Goal: Communication & Community: Answer question/provide support

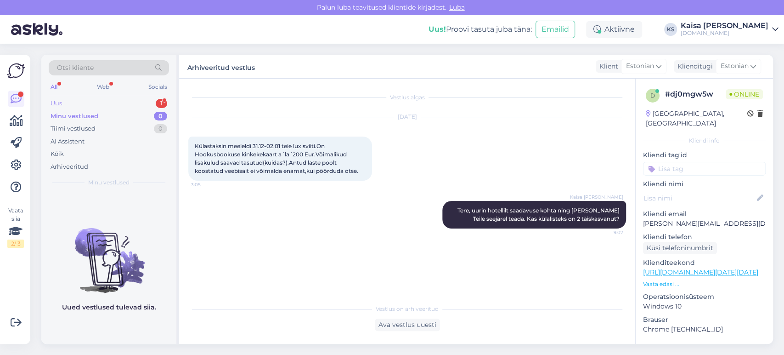
click at [145, 105] on div "Uus 1" at bounding box center [109, 103] width 120 height 13
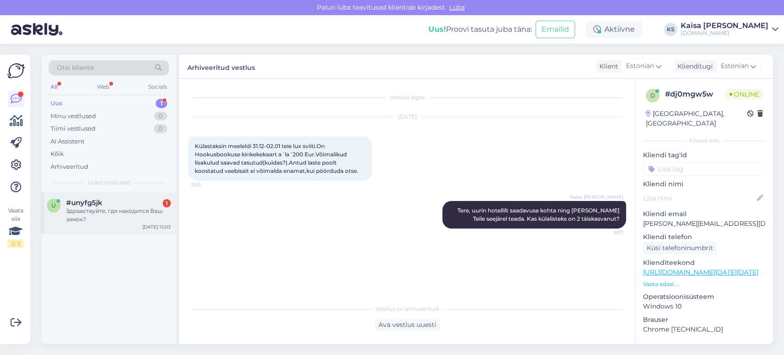
click at [119, 207] on div "Здравствуйте, где находится Ваш замок?" at bounding box center [118, 215] width 105 height 17
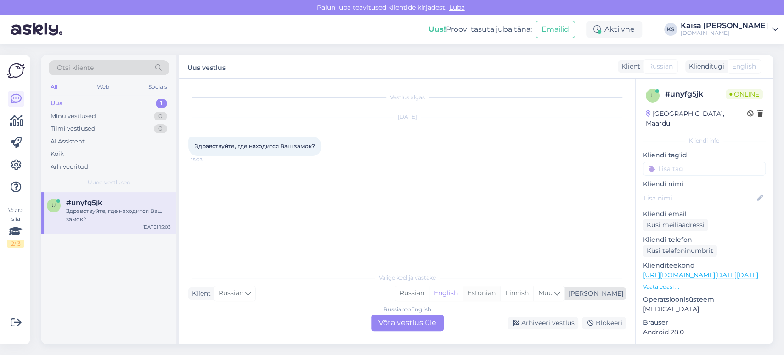
click at [500, 295] on div "Estonian" at bounding box center [481, 293] width 38 height 14
click at [427, 321] on div "Russian to Estonian Võta vestlus üle" at bounding box center [407, 322] width 73 height 17
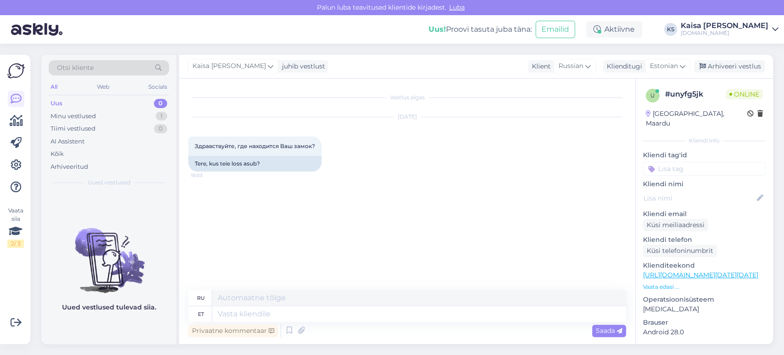
click at [668, 282] on p "Vaata edasi ..." at bounding box center [704, 286] width 123 height 8
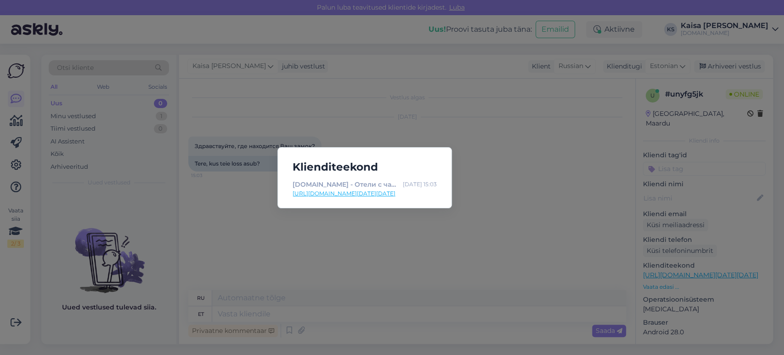
click at [422, 193] on link "[URL][DOMAIN_NAME][DATE][DATE]" at bounding box center [365, 193] width 144 height 8
click at [345, 250] on div "Klienditeekond [DOMAIN_NAME] - Отели с чарующими дополнениями [DATE] 15:03 [URL…" at bounding box center [392, 177] width 784 height 355
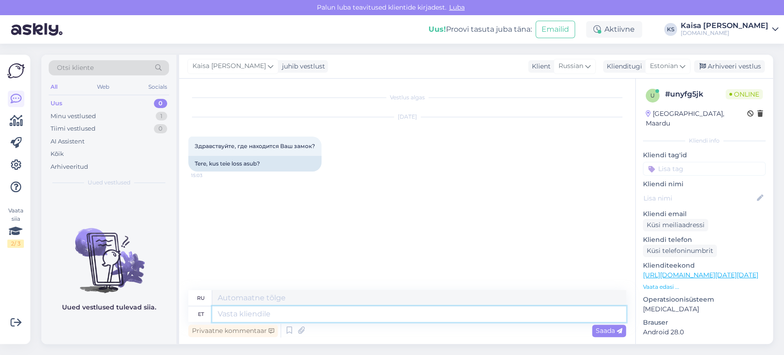
click at [311, 311] on textarea at bounding box center [419, 314] width 414 height 16
type textarea "Tere p"
type textarea "Привет"
type textarea "Tere päevast,"
type textarea "Добрый день,"
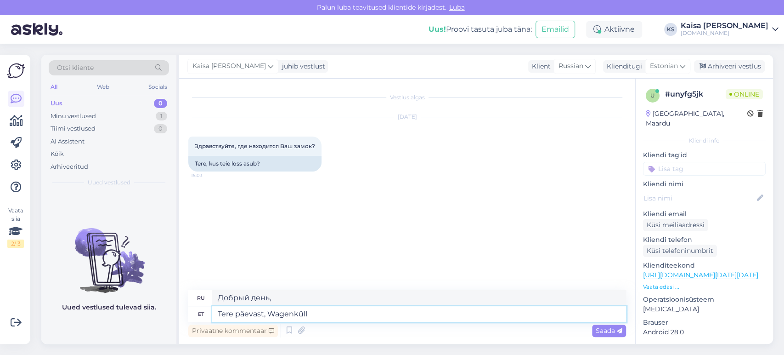
type textarea "Tere päevast, Wagenküll a"
type textarea "Добрый день, Вагенкюлль"
type textarea "Tere päevast, Wagenküll asub"
type textarea "Добрый день, [GEOGRAPHIC_DATA] находится"
type textarea "Tere päevast, Wagenküll asub [GEOGRAPHIC_DATA]."
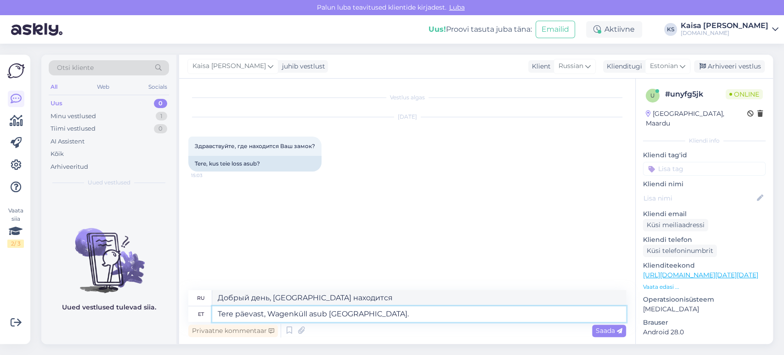
type textarea "Добрый день, [GEOGRAPHIC_DATA] находится в уезде [GEOGRAPHIC_DATA]."
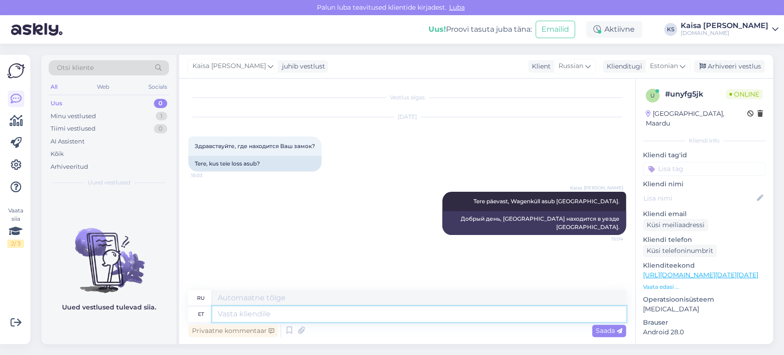
paste textarea "[URL][DOMAIN_NAME]"
type textarea "[URL][DOMAIN_NAME]"
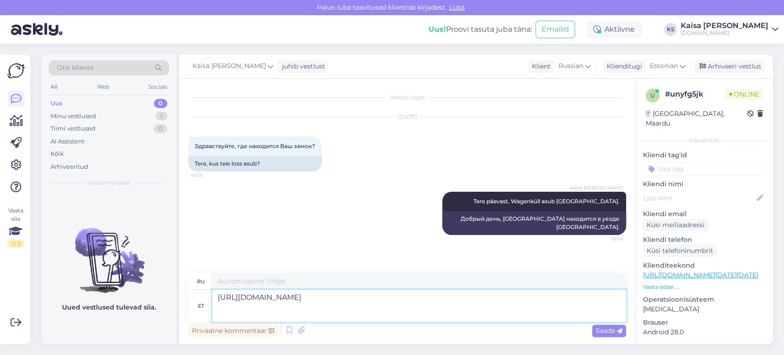
type textarea "[URL][DOMAIN_NAME] @57.9897172,25.6550568,11.83z/data= !4m9!3m8!1s0x46eb7935750…"
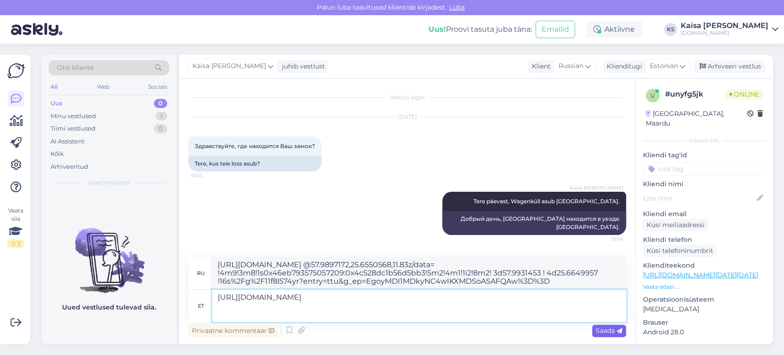
type textarea "[URL][DOMAIN_NAME]"
click at [614, 330] on span "Saada" at bounding box center [609, 330] width 27 height 8
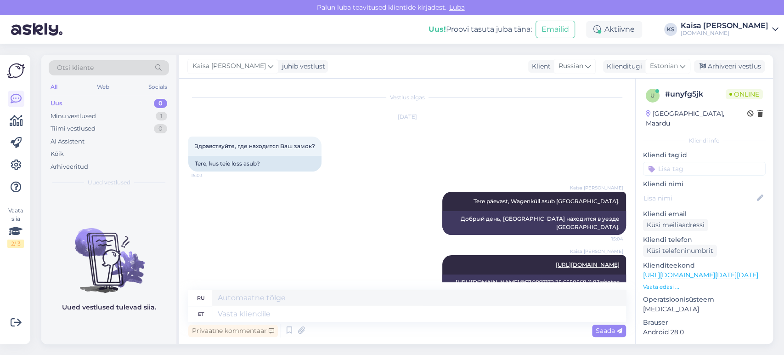
scroll to position [101, 0]
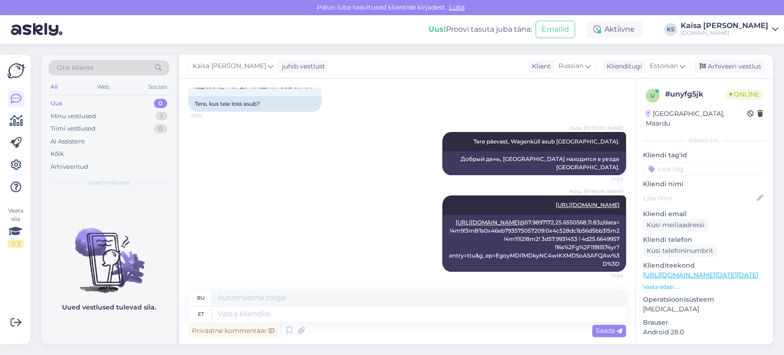
click at [345, 206] on div "Kaisa [PERSON_NAME] [URL][DOMAIN_NAME] 15:04 [URL][DOMAIN_NAME] @57.9897172,25.…" at bounding box center [407, 233] width 438 height 96
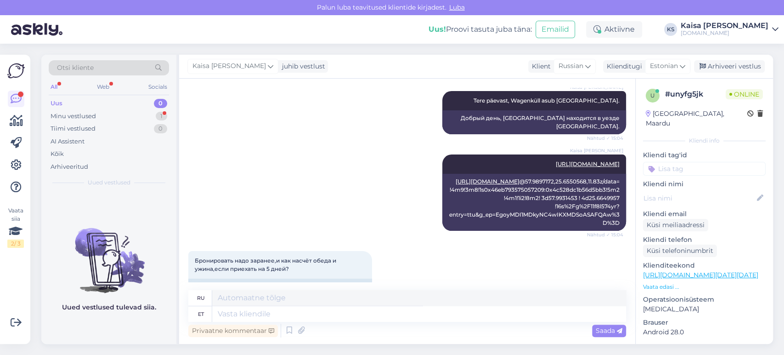
scroll to position [173, 0]
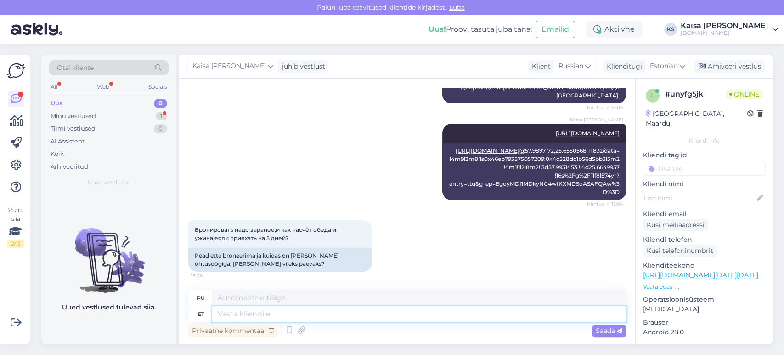
click at [279, 316] on textarea at bounding box center [419, 314] width 414 height 16
type textarea "Söögivõimaluste"
type textarea "Варианты питания"
type textarea "Söögivõimaluste kohta s"
type textarea "О вариантах питания"
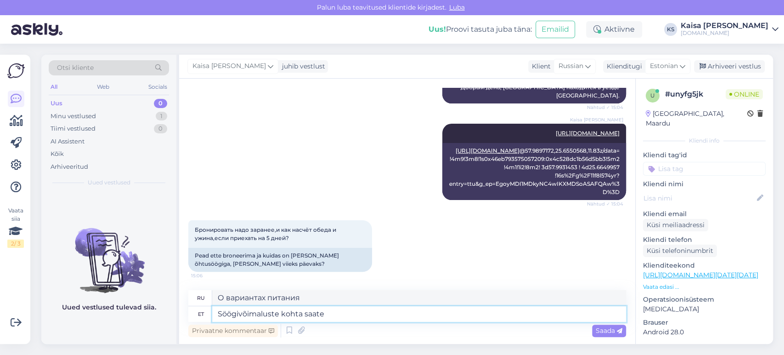
type textarea "Söögivõimaluste kohta saate"
type textarea "Что касается вариантов питания, вы можете"
type textarea "Söögivõimaluste kohta saate täpsemat i"
type textarea "Более подробную информацию о вариантах питания можно найти на сайте"
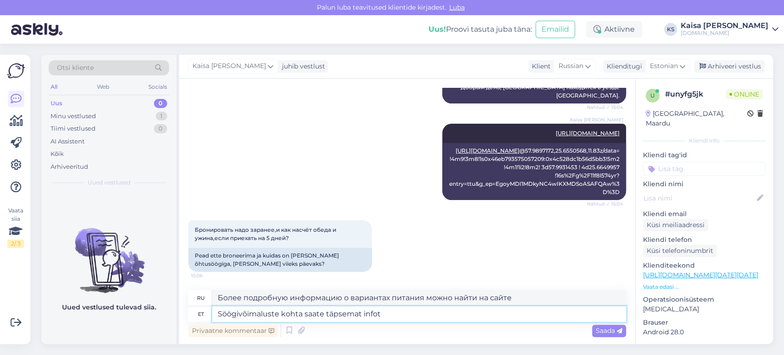
type textarea "Söögivõimaluste kohta saate täpsemat infot"
type textarea "Получите больше информации о вариантах питания"
type textarea "Söögivõimaluste kohta saate täpsemat infot siit:"
type textarea "Более подробную информацию о вариантах питания можно найти здесь:"
paste textarea "[URL][DOMAIN_NAME]"
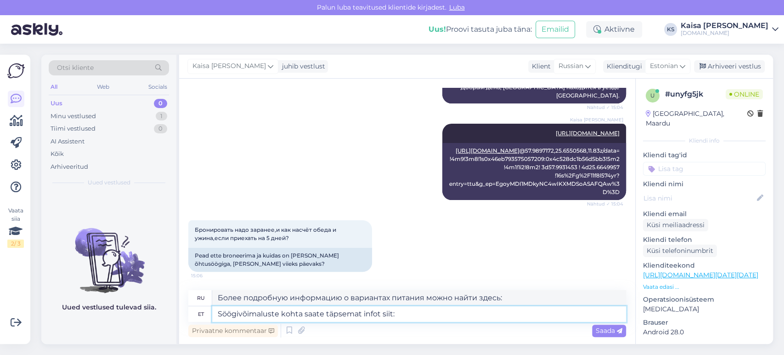
type textarea "Söögivõimaluste kohta saate täpsemat infot siit: [URL][DOMAIN_NAME]"
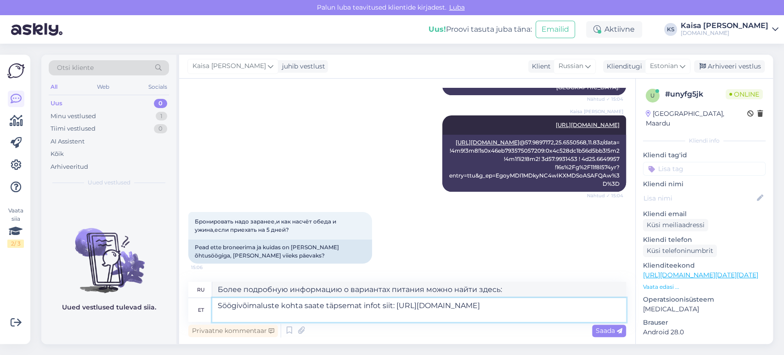
type textarea "Более подробную информацию о вариантах питания можно найти здесь: [URL][DOMAIN_…"
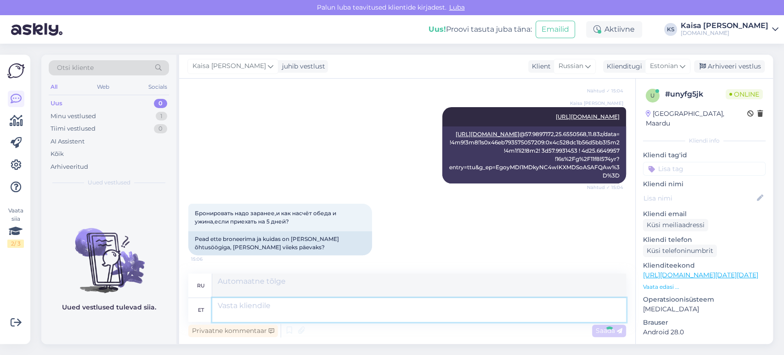
scroll to position [269, 0]
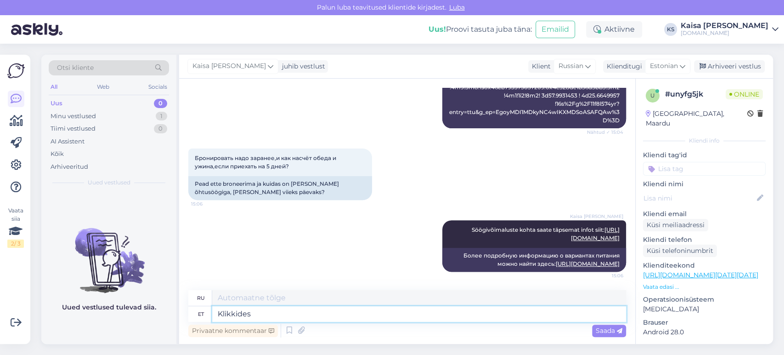
type textarea "Klikkides"
type textarea "Нажав"
type textarea "Klikkides paketis"
type textarea "Нажав на пакет"
type textarea "Klikkides paketis kalendris"
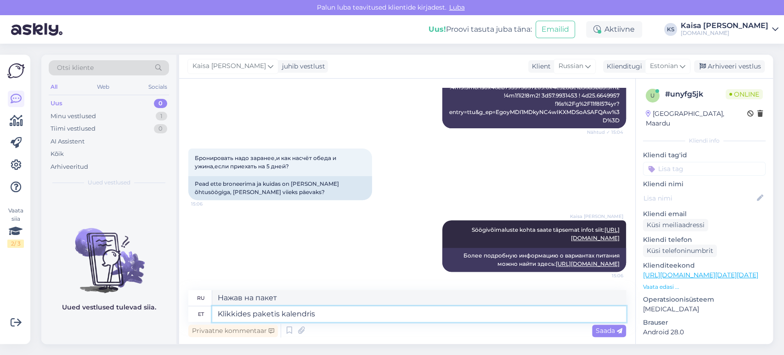
type textarea "Нажав на пакет в календаре"
type textarea "Klikkides paketis kalendris, n"
type textarea "Нажав на пакет в календаре,"
type textarea "Klikkides paketis kalendris, näete, mi"
type textarea "Нажав на пакет в календаре, вы увидите,"
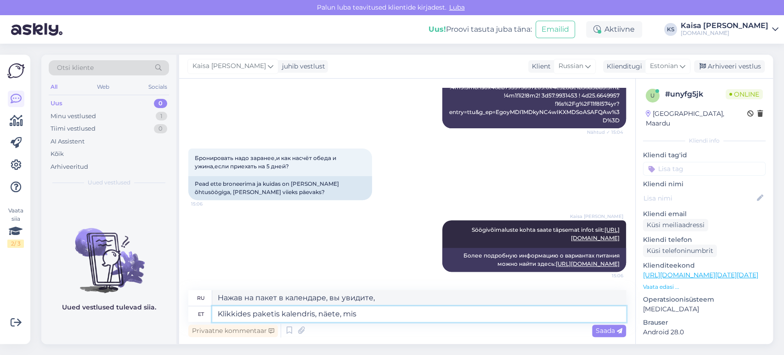
type textarea "Klikkides paketis kalendris, näete, mis"
type textarea "Нажав на пакет в календаре, вы можете увидеть, что"
type textarea "Klikkides paketis kalendris, näete, mis kuupäevaks"
type textarea "Нажав на календарь в пакете, вы можете увидеть, какая дата"
type textarea "Klikkides paketis kalendris, näete, mis kuupäevaks on"
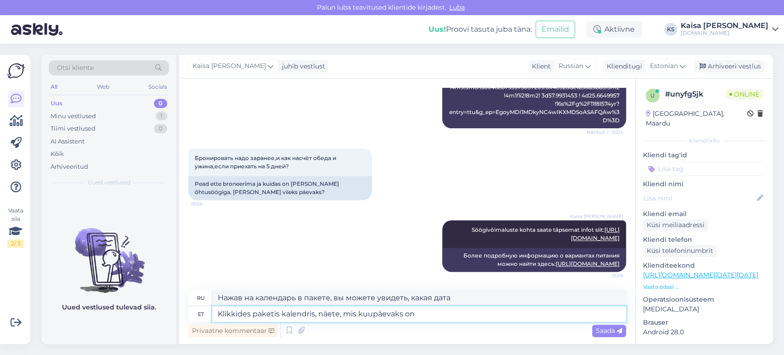
type textarea "Нажав на календарь в пакете, вы можете увидеть, какая сегодня дата."
type textarea "Klikkides paketis kalendris, näete, mis kuupäevaks on võimalik pa"
type textarea "Нажав на пакет в календаре, вы можете увидеть доступные даты."
type textarea "Klikkides paketis kalendris, näete, mis kuupäevaks on võimalik paketti b"
type textarea "Нажав на пакет в календаре, вы можете увидеть, на какие даты он доступен."
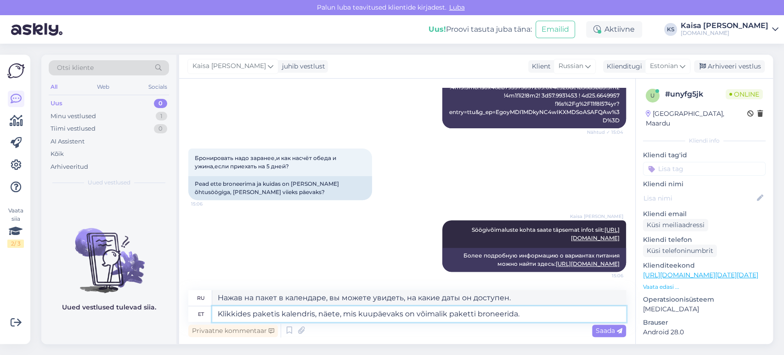
type textarea "Klikkides paketis kalendris, näete, mis kuupäevaks on võimalik paketti broneeri…"
type textarea "Нажав на пакет в календаре, вы увидите дату, на которую можно забронировать пак…"
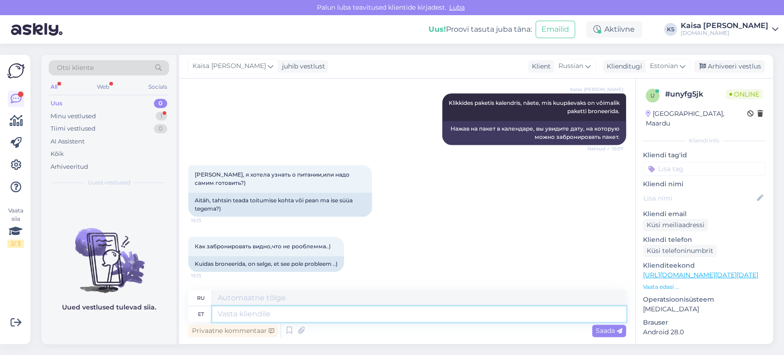
scroll to position [365, 0]
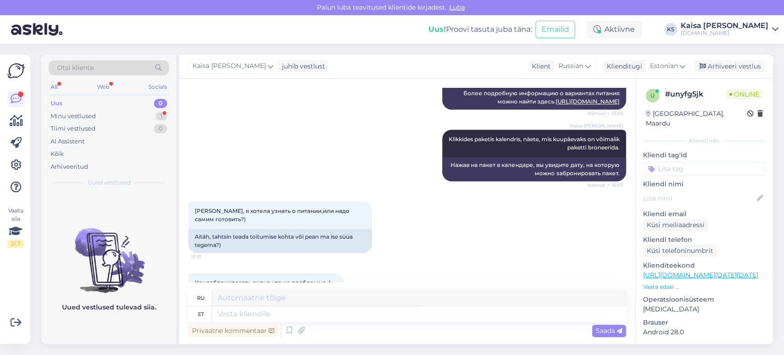
drag, startPoint x: 477, startPoint y: 106, endPoint x: 614, endPoint y: 127, distance: 138.5
click at [614, 85] on div "Kaisa [PERSON_NAME] Söögivõimaluste kohta saate täpsemat infot siit: [URL][DOMA…" at bounding box center [534, 72] width 184 height 28
copy span "Söögivõimaluste kohta saate täpsemat infot siit: [URL][DOMAIN_NAME]"
click at [411, 316] on textarea at bounding box center [419, 314] width 414 height 16
paste textarea "Söögivõimaluste kohta saate täpsemat infot siit: [URL][DOMAIN_NAME]"
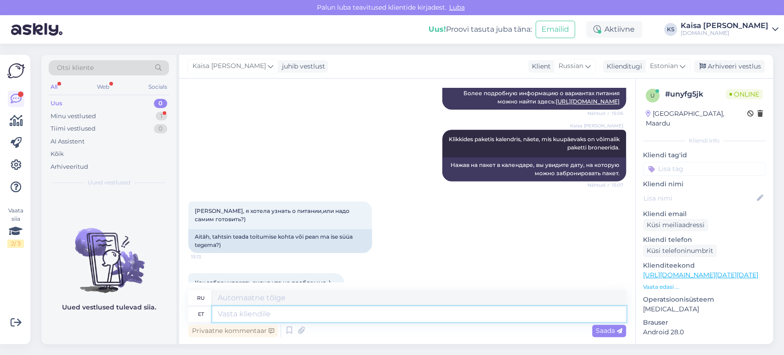
type textarea "Söögivõimaluste kohta saate täpsemat infot siit: [URL][DOMAIN_NAME]"
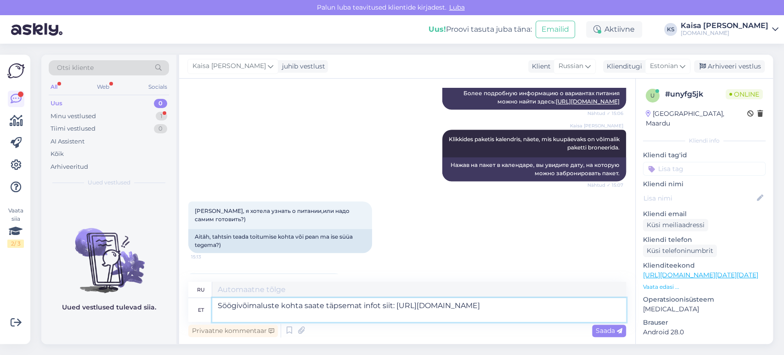
type textarea "Более подробную информацию о вариантах питания можно найти здесь: [URL][DOMAIN_…"
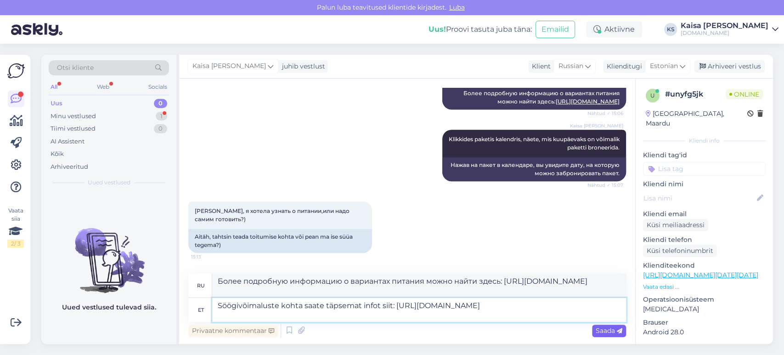
type textarea "Söögivõimaluste kohta saate täpsemat infot siit: [URL][DOMAIN_NAME]"
click at [606, 331] on span "Saada" at bounding box center [609, 330] width 27 height 8
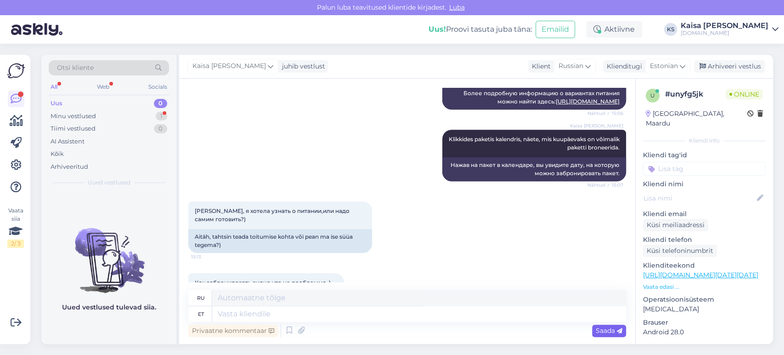
scroll to position [563, 0]
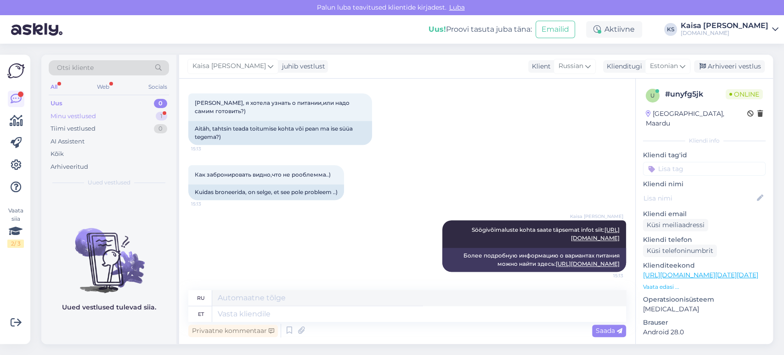
click at [134, 117] on div "Minu vestlused 1" at bounding box center [109, 116] width 120 height 13
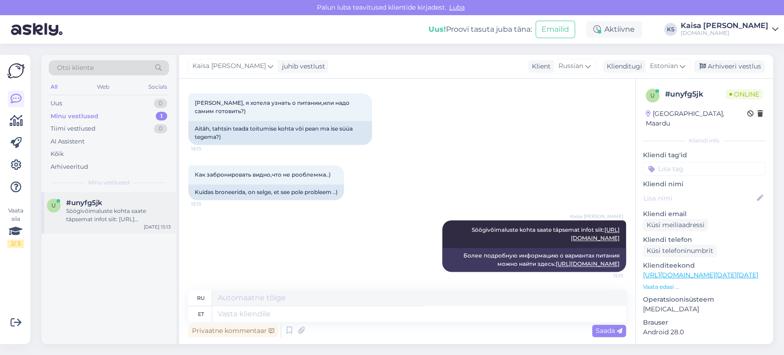
click at [118, 219] on div "Söögivõimaluste kohta saate täpsemat infot siit: [URL][DOMAIN_NAME]" at bounding box center [118, 215] width 105 height 17
click at [342, 250] on div "Kaisa [PERSON_NAME] Söögivõimaluste kohta saate täpsemat infot siit: [URL][DOMA…" at bounding box center [407, 246] width 438 height 72
